Goal: Task Accomplishment & Management: Manage account settings

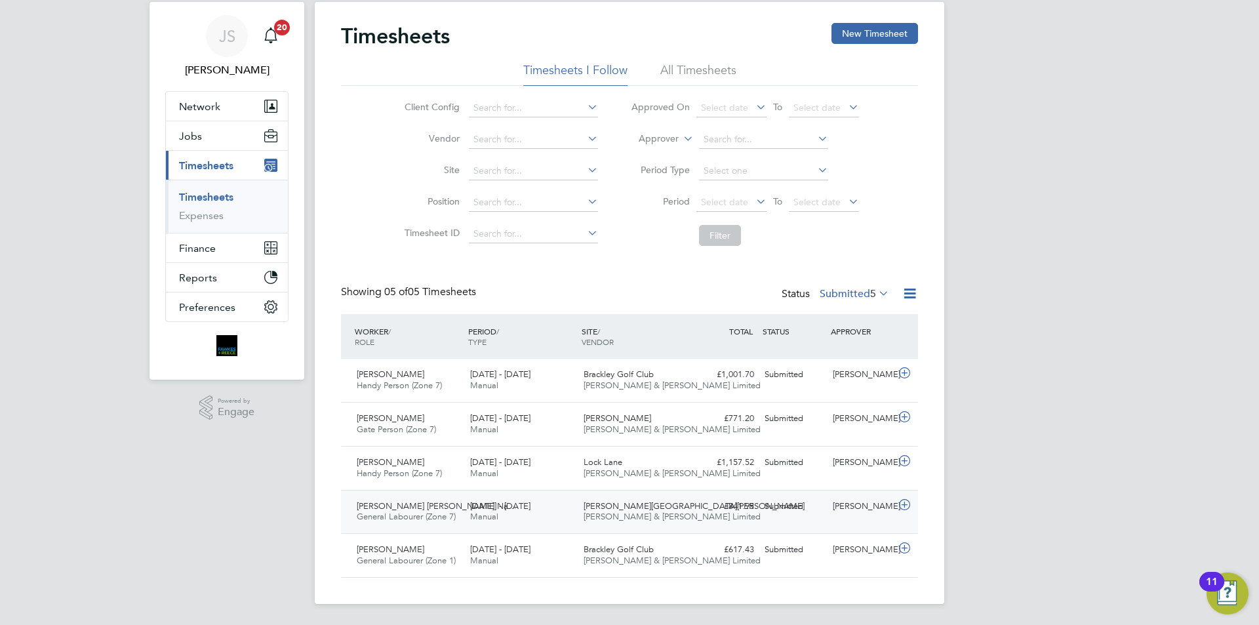
drag, startPoint x: 579, startPoint y: 349, endPoint x: 570, endPoint y: 494, distance: 145.8
drag, startPoint x: 225, startPoint y: 549, endPoint x: 229, endPoint y: 524, distance: 26.0
click at [751, 194] on span "Select date" at bounding box center [731, 203] width 70 height 18
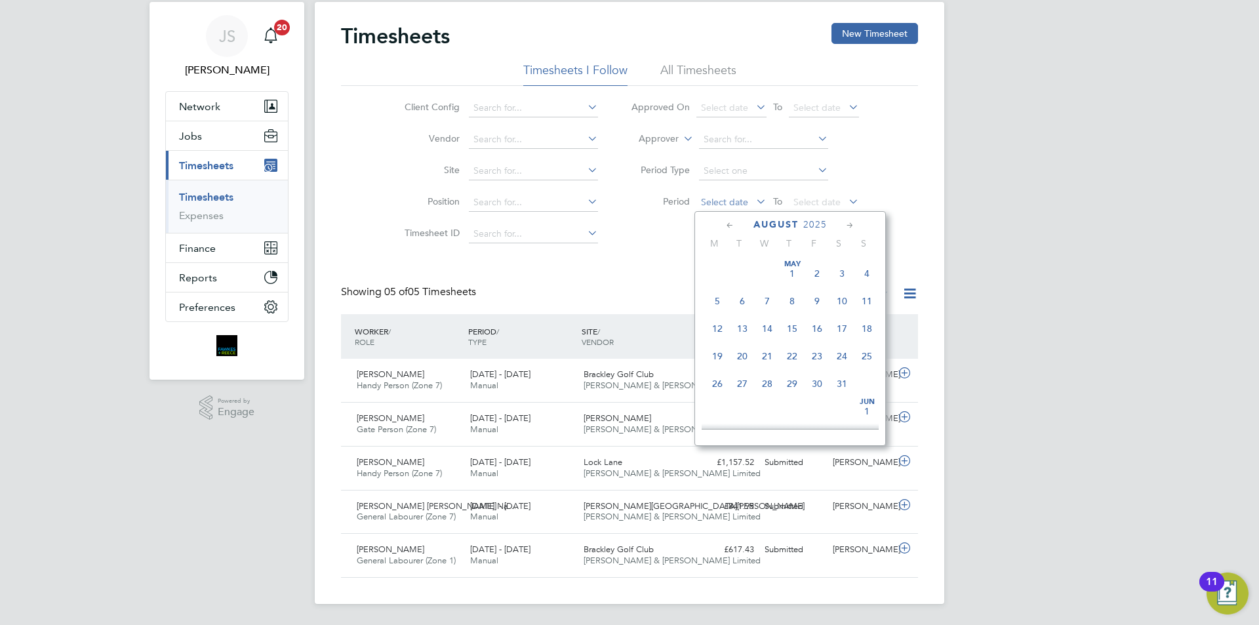
scroll to position [511, 0]
click at [711, 298] on span "18" at bounding box center [717, 287] width 25 height 25
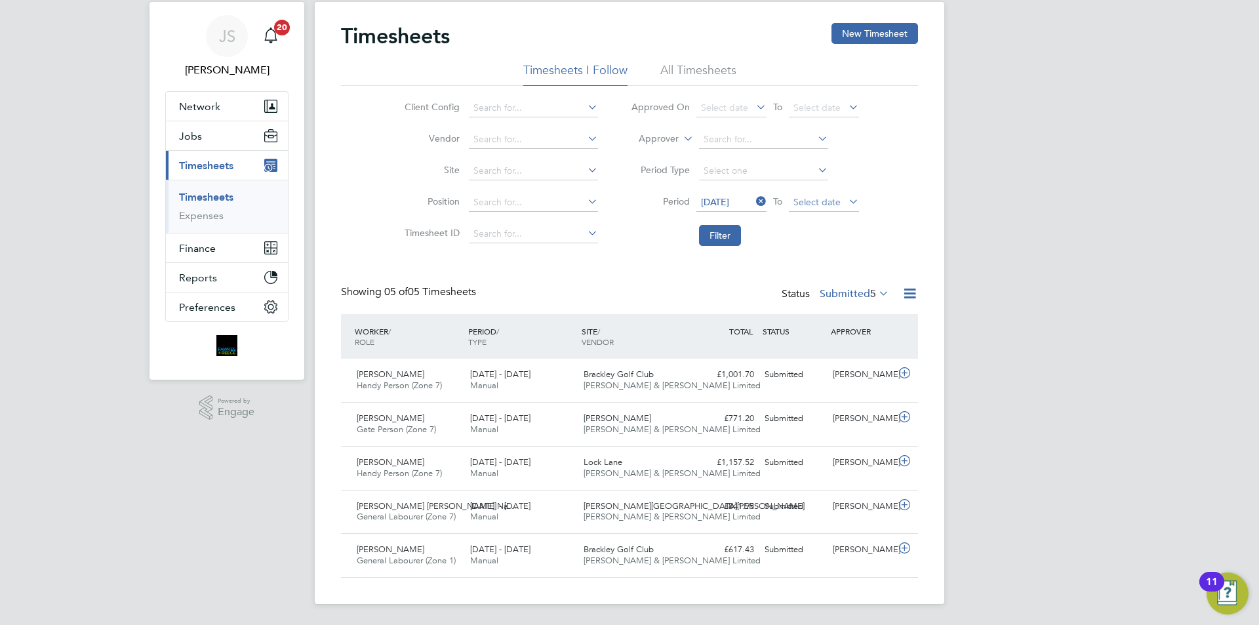
click at [831, 205] on span "Select date" at bounding box center [816, 202] width 47 height 12
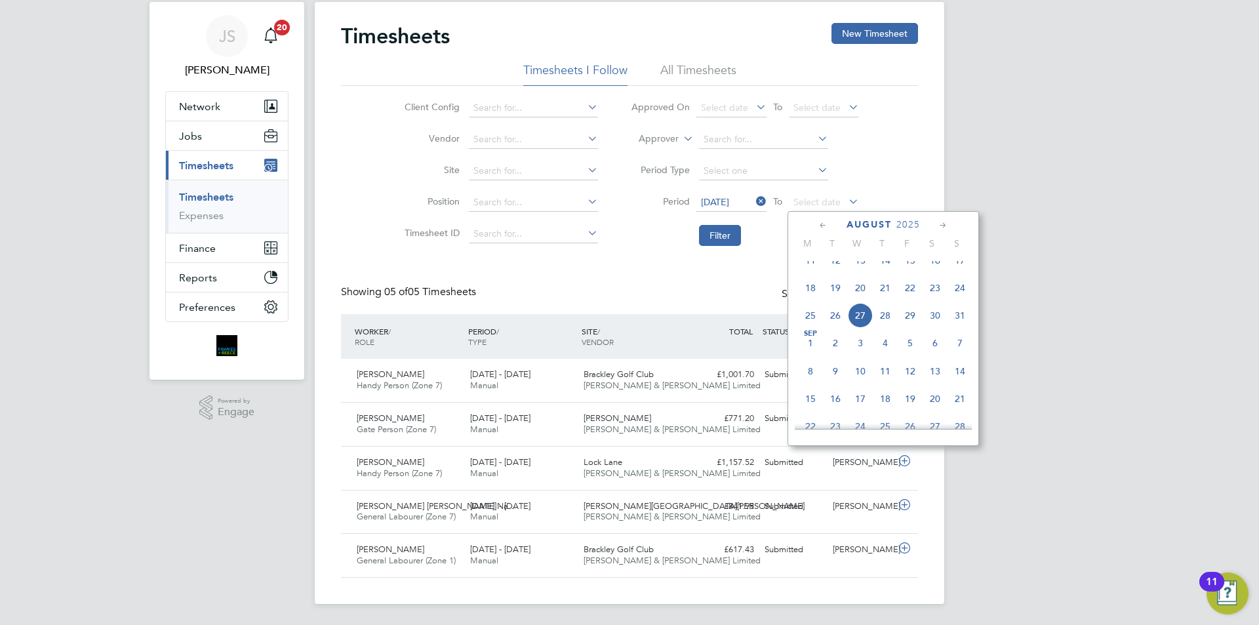
click at [965, 300] on span "24" at bounding box center [959, 287] width 25 height 25
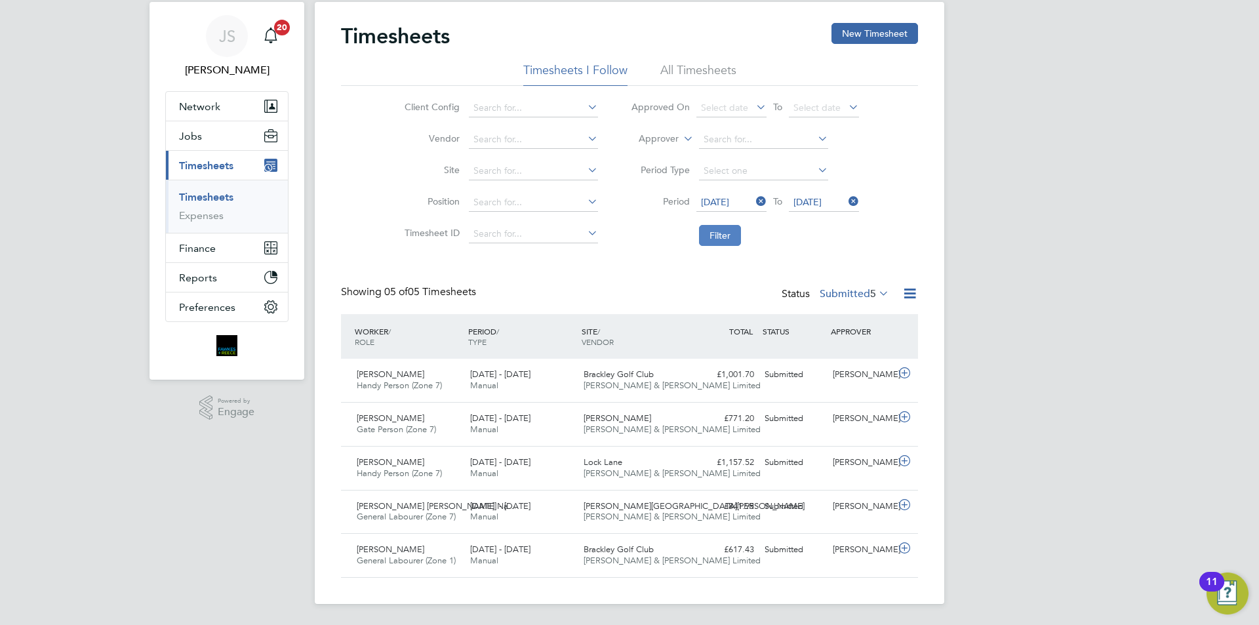
click at [724, 239] on button "Filter" at bounding box center [720, 235] width 42 height 21
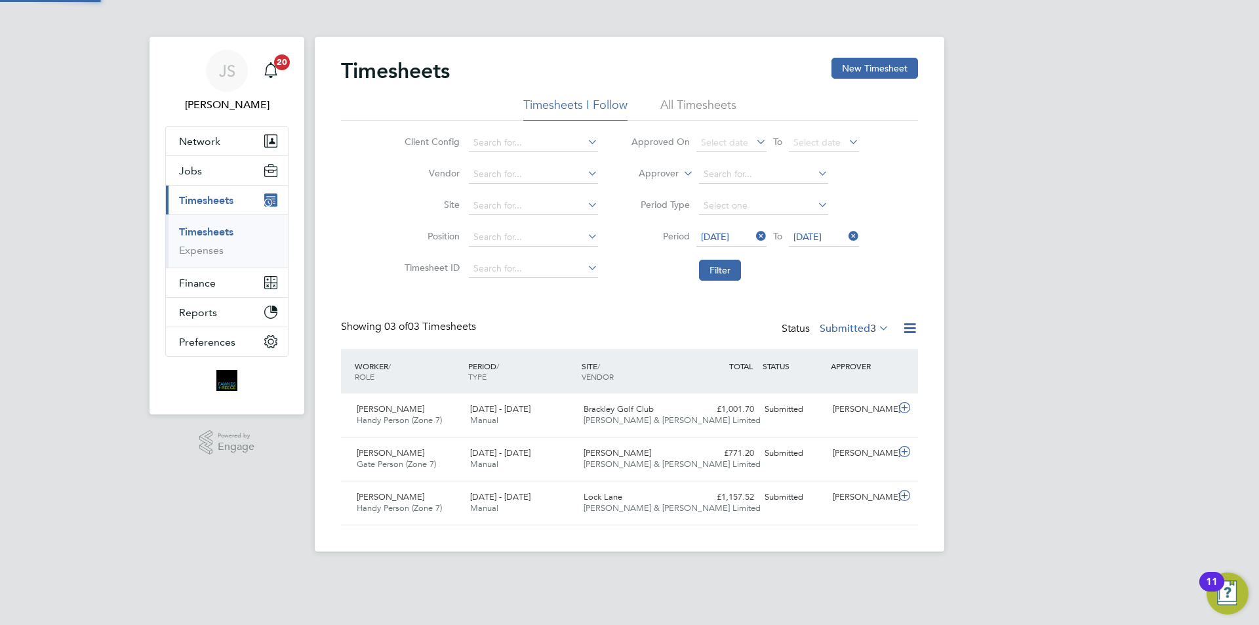
scroll to position [7, 7]
drag, startPoint x: 560, startPoint y: 587, endPoint x: 559, endPoint y: 604, distance: 17.7
click at [770, 518] on div "Pawel Bielski Handy Person (Zone 7) 18 - 24 Aug 2025 18 - 24 Aug 2025 Manual Lo…" at bounding box center [629, 503] width 577 height 44
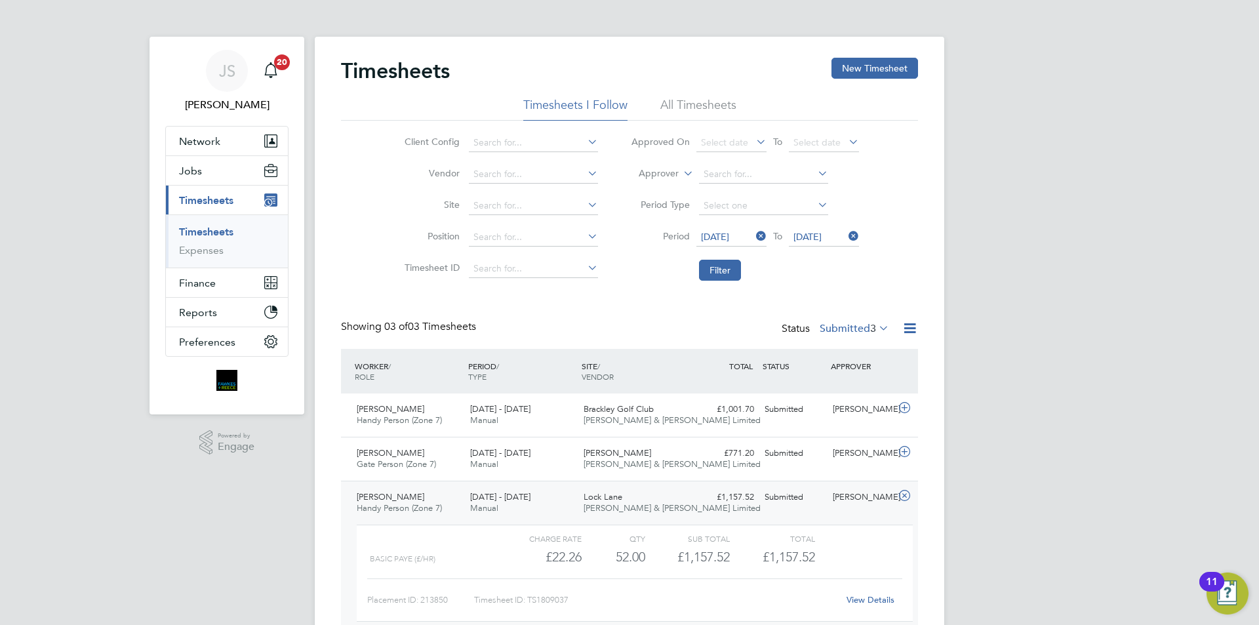
scroll to position [68, 0]
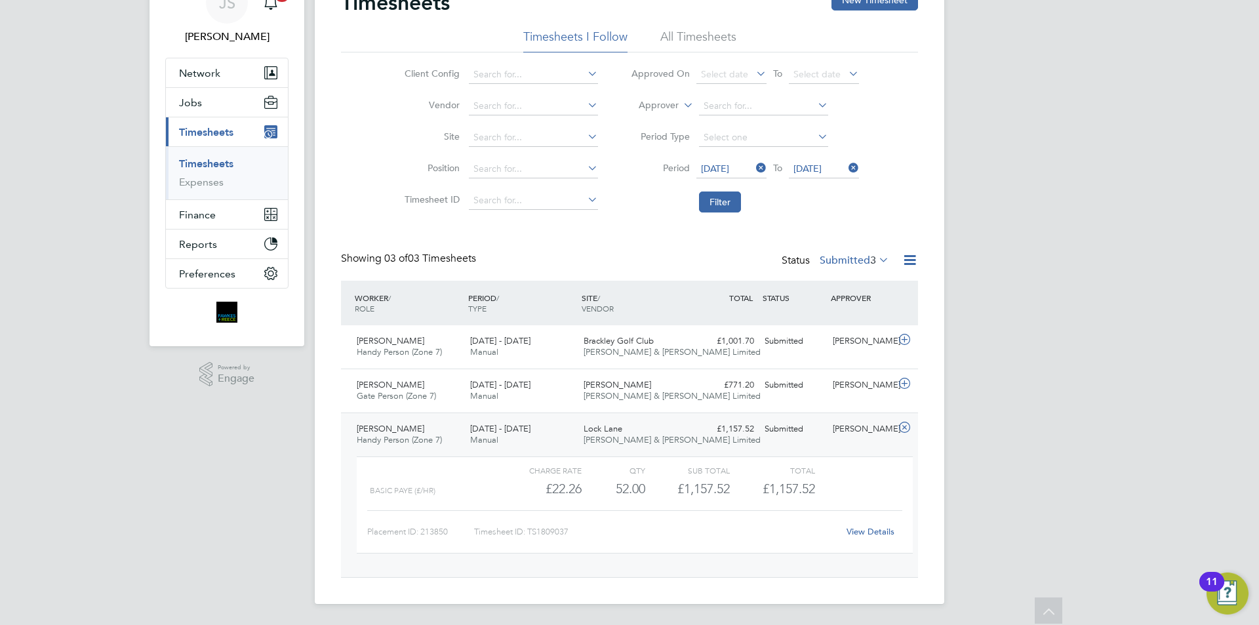
click at [868, 536] on link "View Details" at bounding box center [870, 531] width 48 height 11
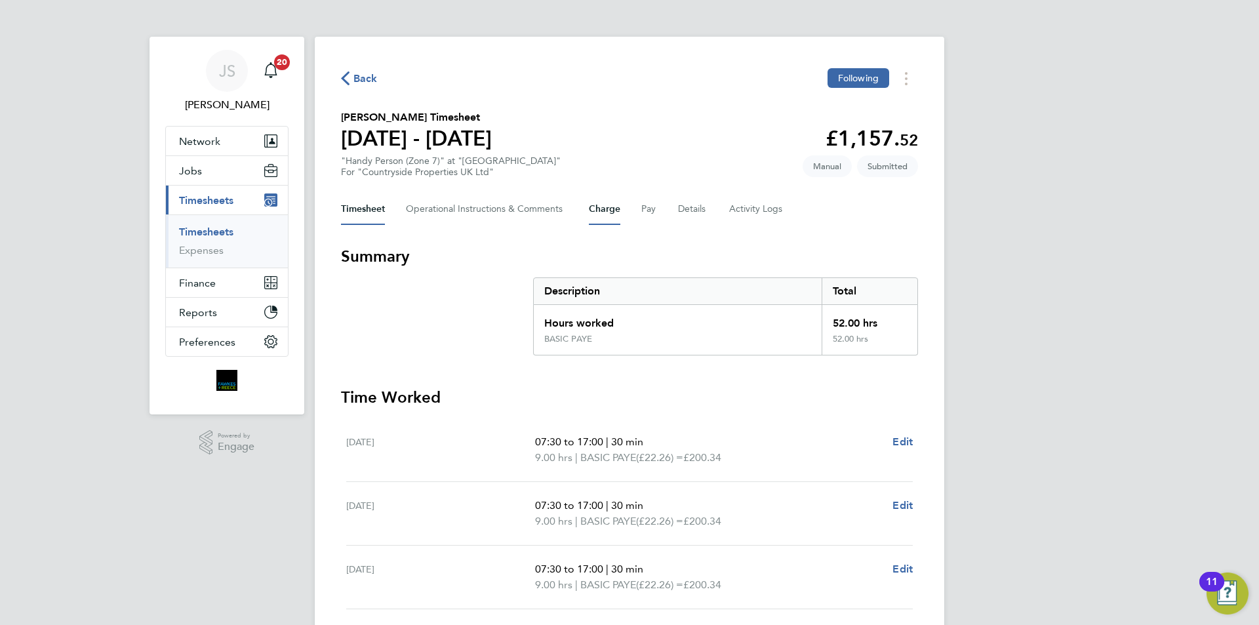
click at [618, 210] on div "Timesheet Operational Instructions & Comments Charge Pay Details Activity Logs" at bounding box center [629, 208] width 577 height 31
drag, startPoint x: 670, startPoint y: 208, endPoint x: 677, endPoint y: 210, distance: 6.7
click at [677, 210] on div "Timesheet Operational Instructions & Comments Charge Pay Details Activity Logs" at bounding box center [629, 208] width 577 height 31
click at [684, 209] on button "Details" at bounding box center [693, 208] width 30 height 31
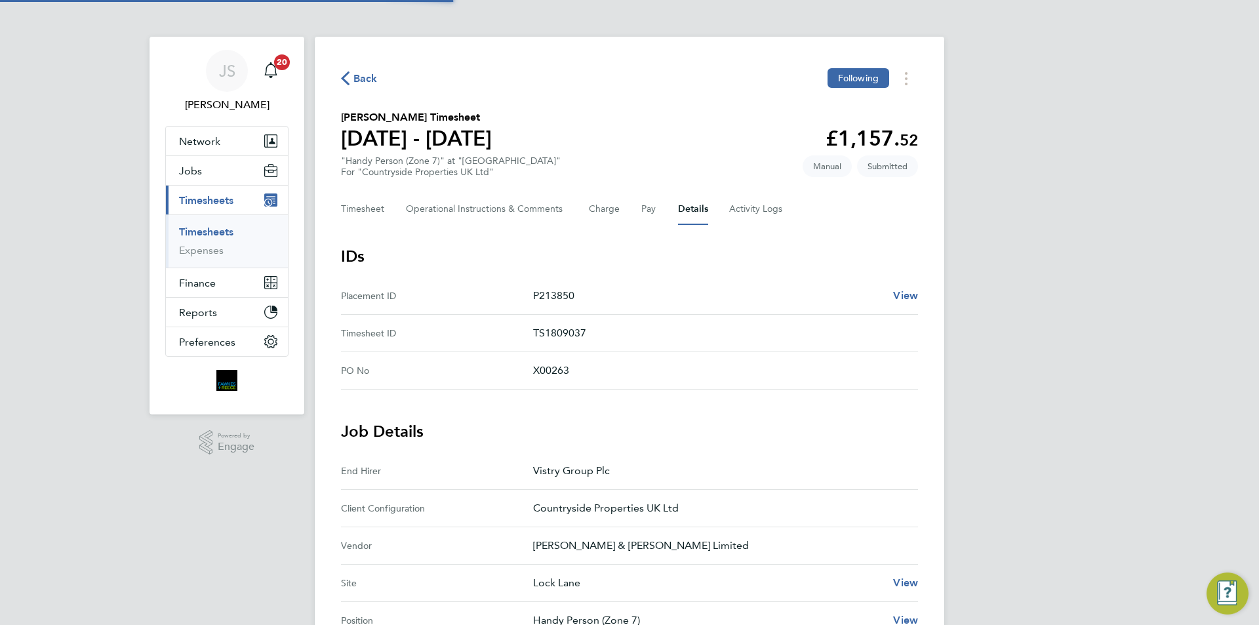
scroll to position [262, 0]
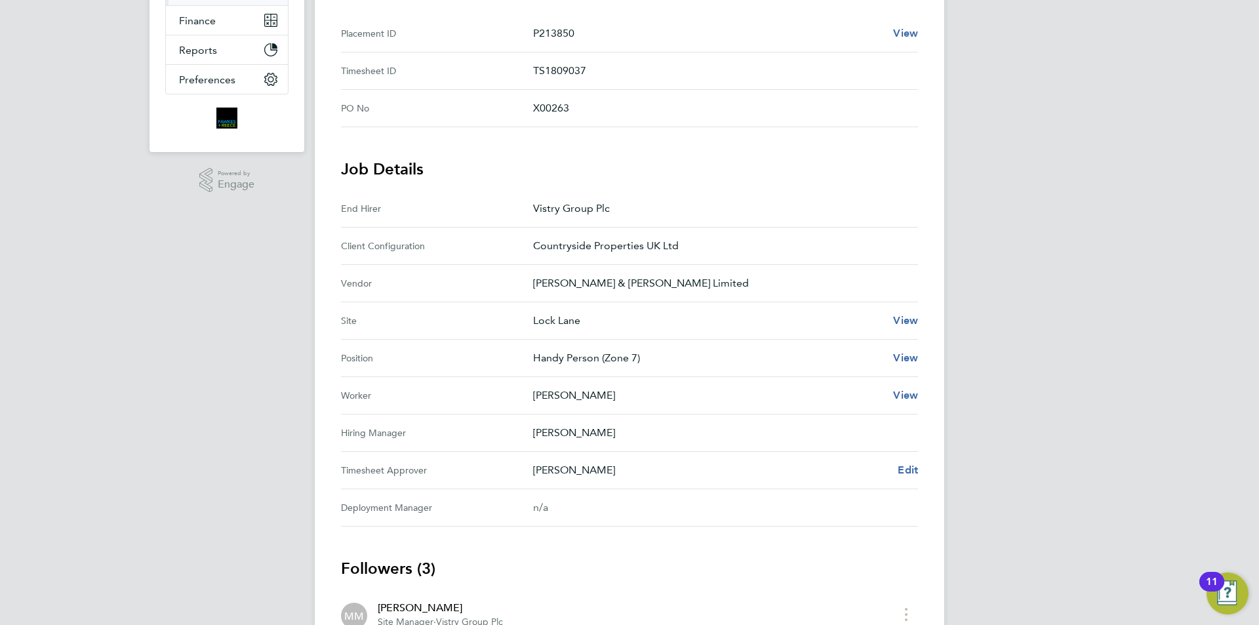
click at [901, 456] on Approver "Timesheet Approver [PERSON_NAME] Edit" at bounding box center [629, 470] width 577 height 37
click at [901, 468] on span "Edit" at bounding box center [907, 469] width 20 height 12
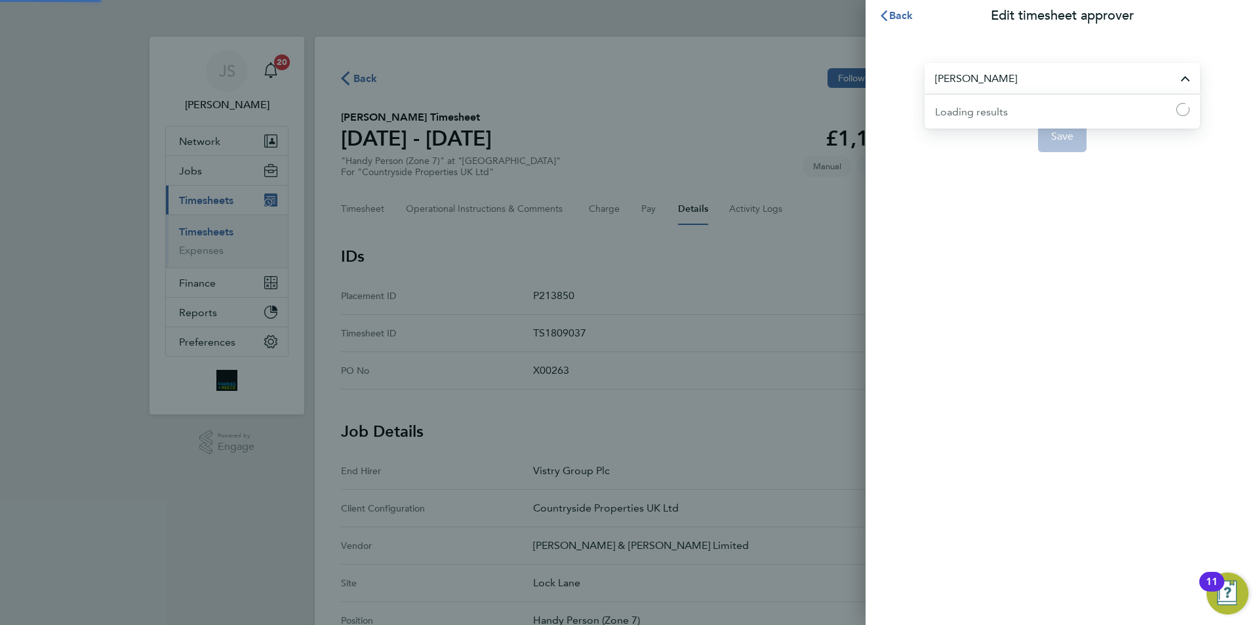
click at [1133, 78] on input "[PERSON_NAME]" at bounding box center [1061, 78] width 275 height 31
click at [970, 113] on span "[PERSON_NAME]" at bounding box center [977, 111] width 85 height 16
type input "[PERSON_NAME]"
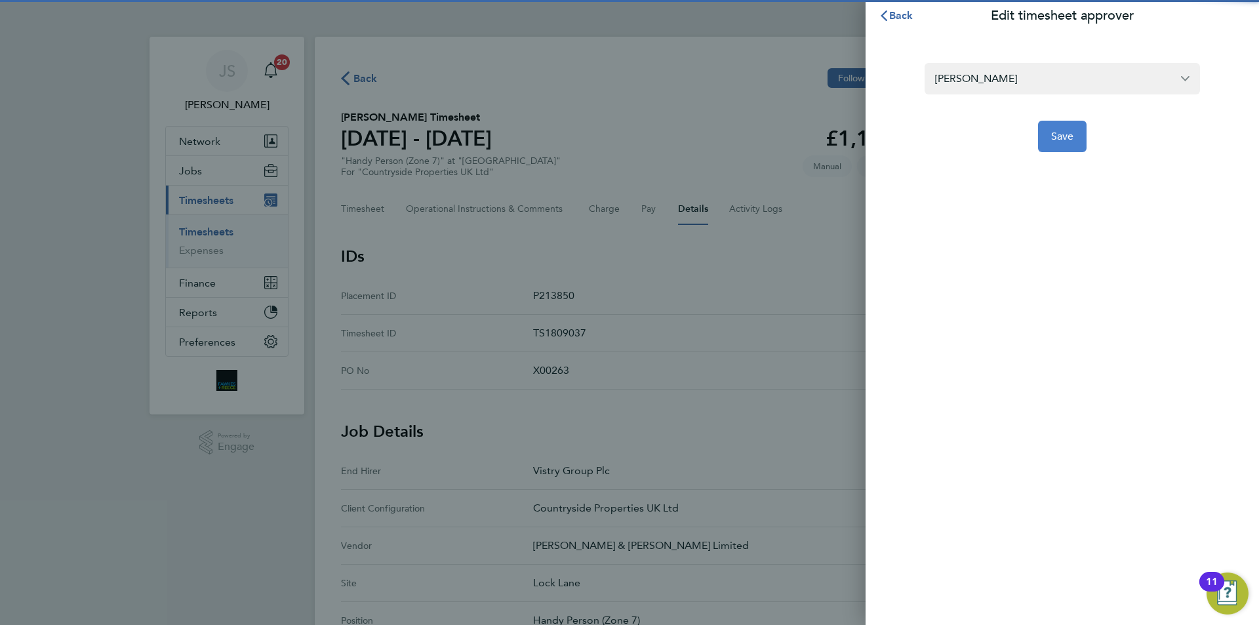
click at [1044, 136] on button "Save" at bounding box center [1062, 136] width 49 height 31
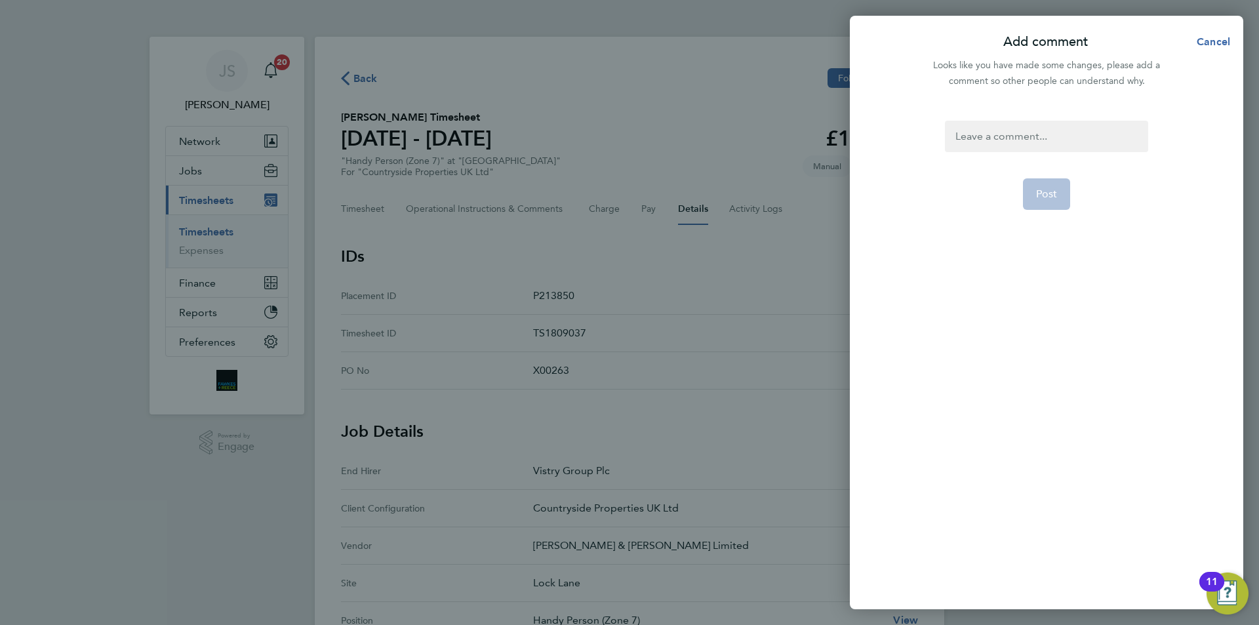
drag, startPoint x: 1002, startPoint y: 120, endPoint x: 1006, endPoint y: 127, distance: 8.5
click at [1005, 127] on div "Post" at bounding box center [1046, 357] width 393 height 504
click at [1046, 139] on div at bounding box center [1046, 136] width 203 height 31
click at [1044, 142] on div at bounding box center [1046, 136] width 203 height 31
click at [1034, 189] on button "Post" at bounding box center [1047, 193] width 48 height 31
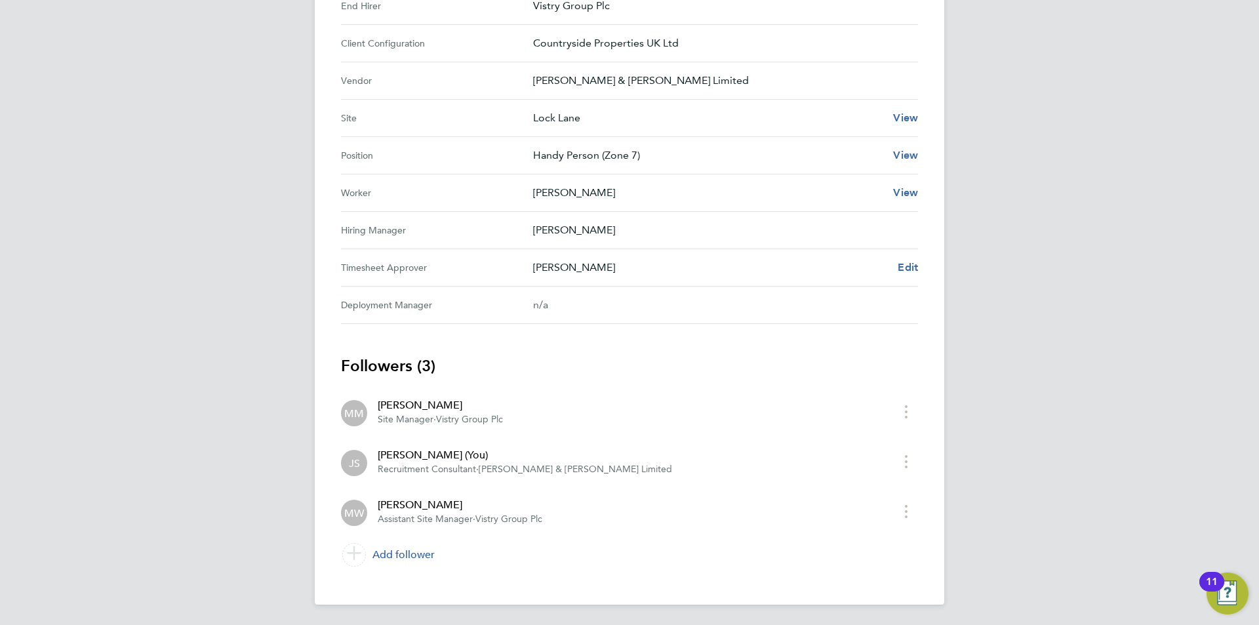
scroll to position [465, 0]
drag, startPoint x: 474, startPoint y: 505, endPoint x: 488, endPoint y: 557, distance: 53.1
drag, startPoint x: 488, startPoint y: 557, endPoint x: 497, endPoint y: 598, distance: 42.8
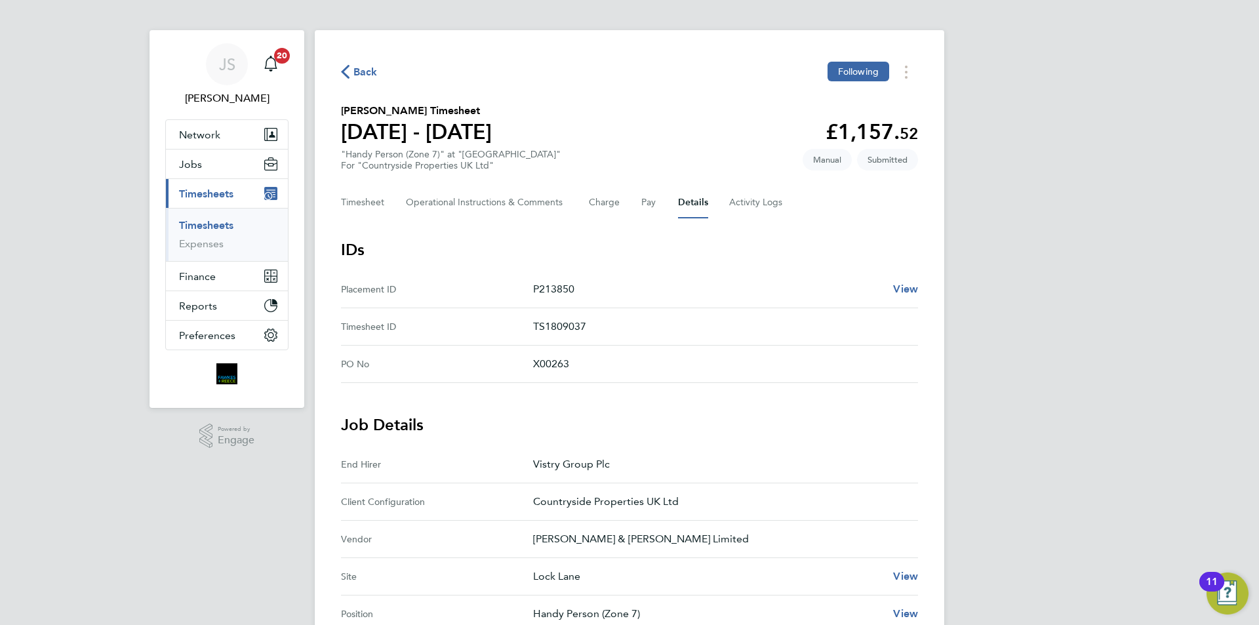
scroll to position [0, 0]
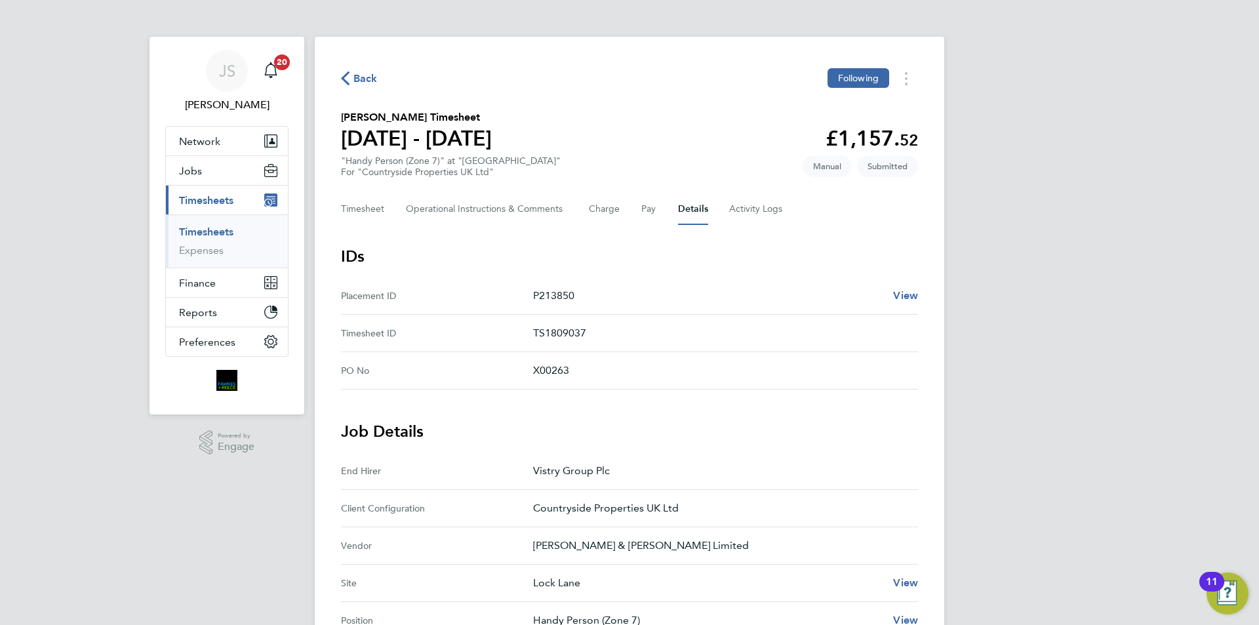
click at [345, 77] on icon "button" at bounding box center [345, 78] width 9 height 14
